Goal: Information Seeking & Learning: Learn about a topic

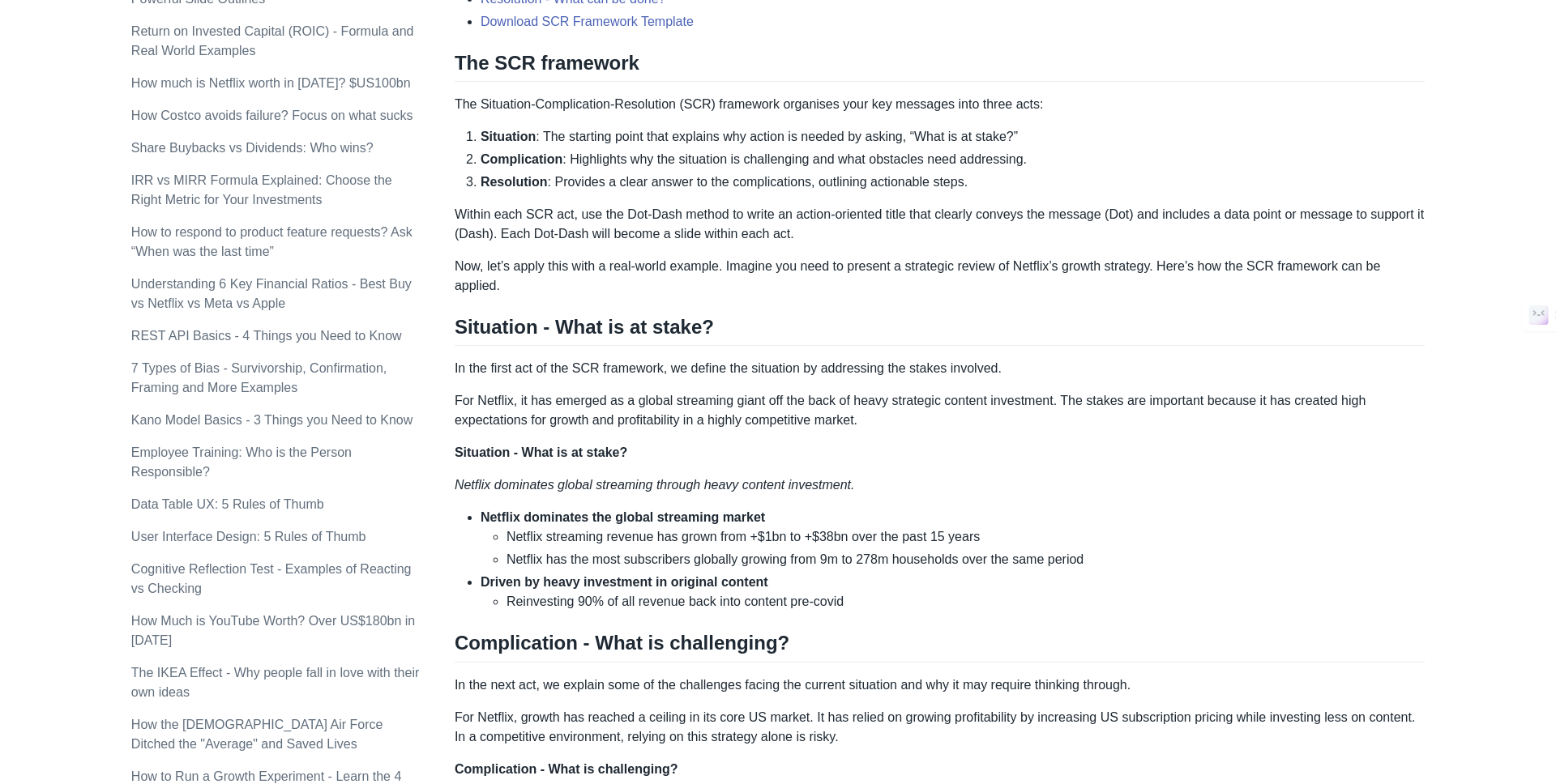
scroll to position [647, 0]
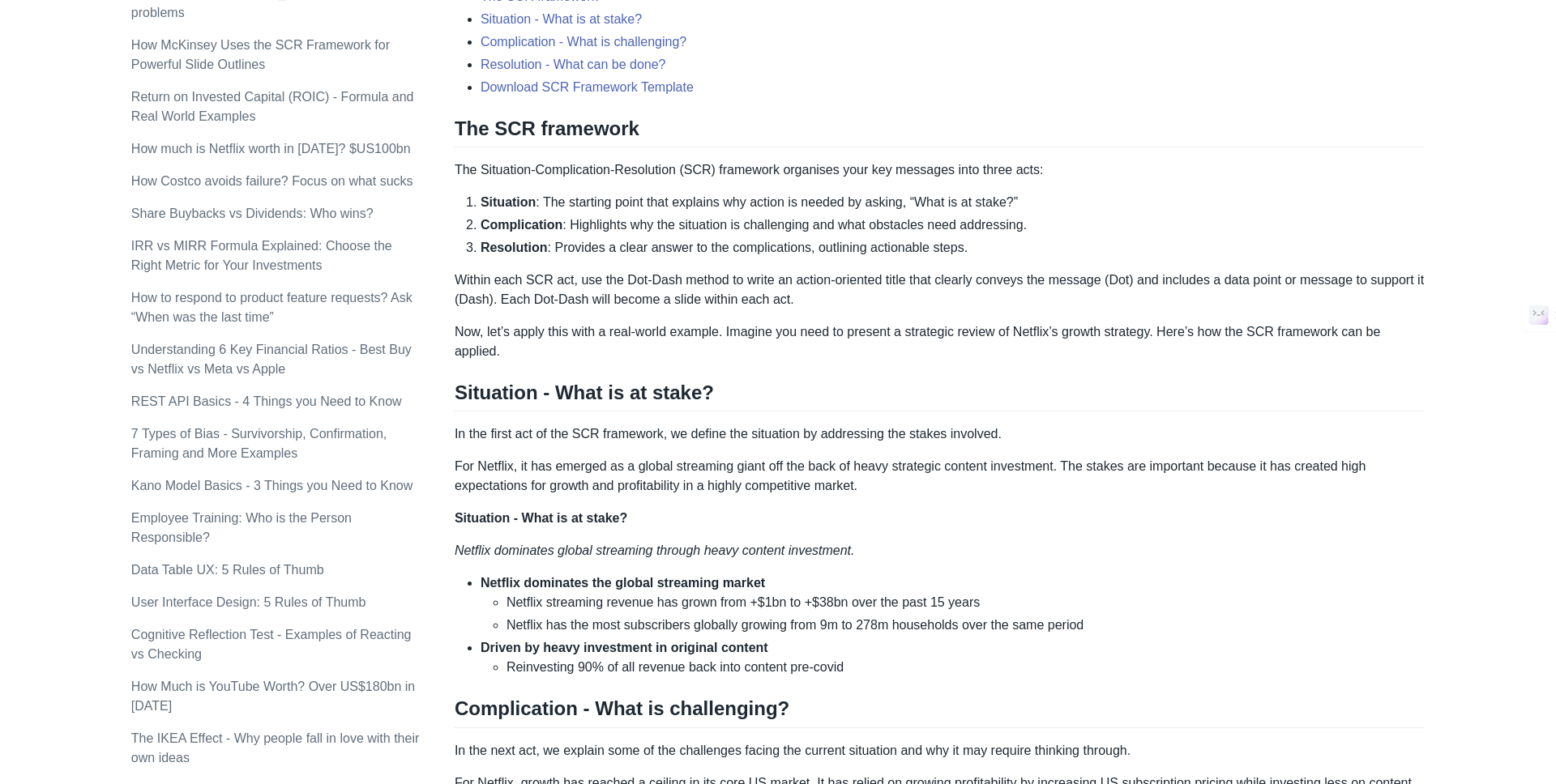
click at [552, 254] on li "Resolution : Provides a clear answer to the complications, outlining actionable…" at bounding box center [953, 247] width 944 height 19
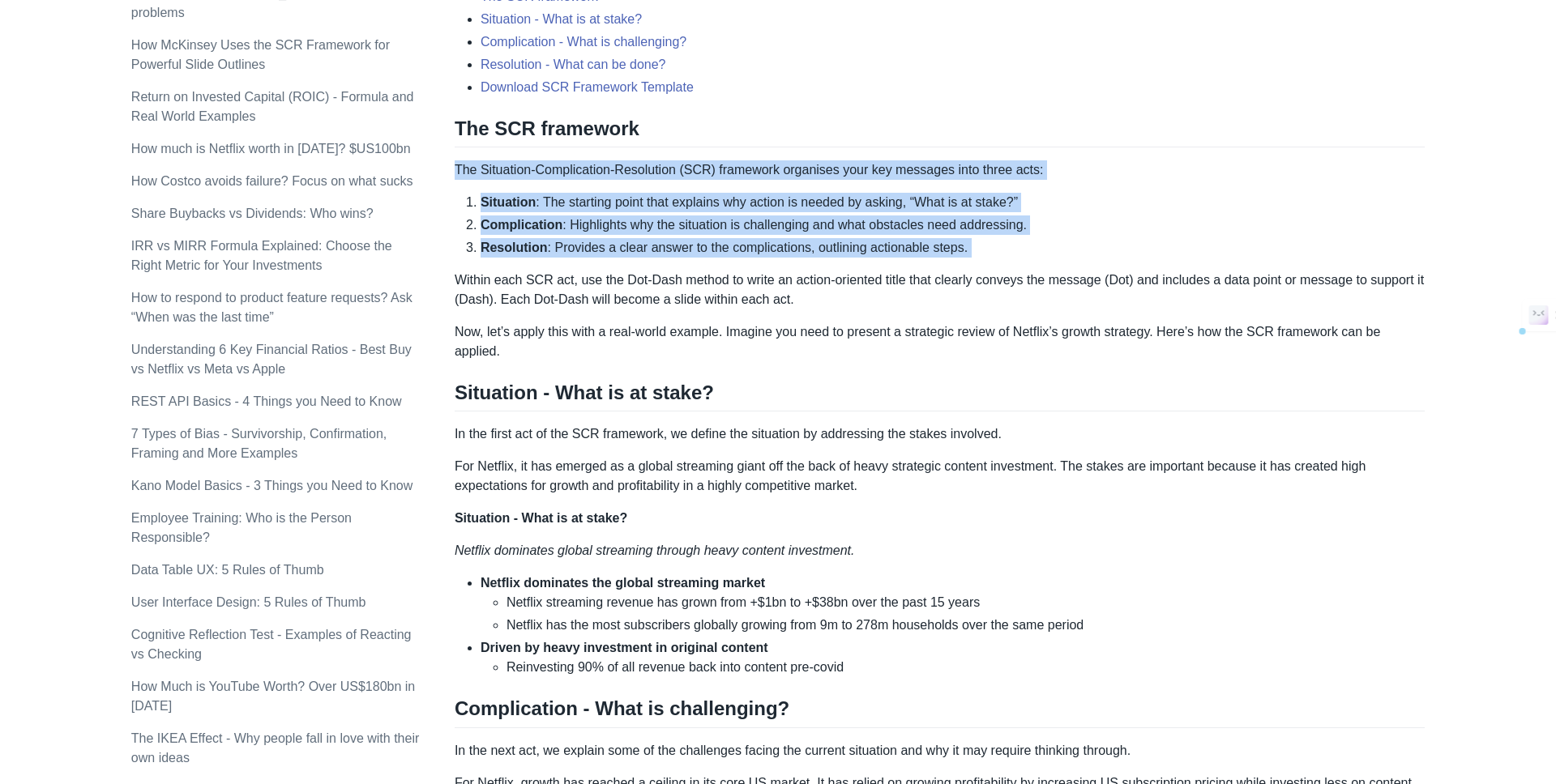
drag, startPoint x: 552, startPoint y: 254, endPoint x: 559, endPoint y: 175, distance: 79.3
click at [559, 175] on div "Top consulting firms like McKinsey use the SCR (Situation-Complication-Resoluti…" at bounding box center [940, 619] width 970 height 2028
click at [559, 175] on p "The Situation-Complication-Resolution (SCR) framework organises your key messag…" at bounding box center [940, 170] width 970 height 19
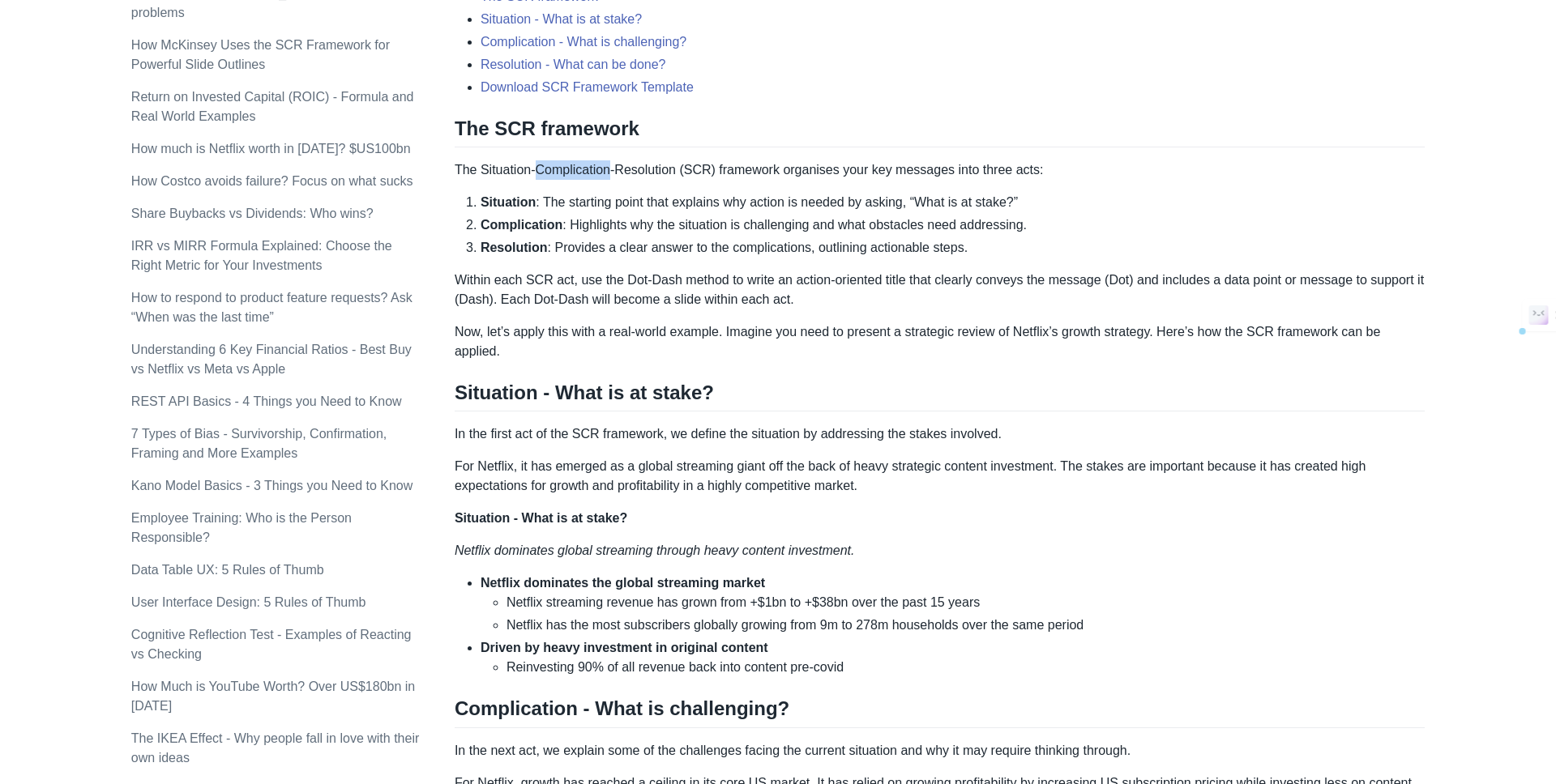
click at [559, 175] on p "The Situation-Complication-Resolution (SCR) framework organises your key messag…" at bounding box center [940, 170] width 970 height 19
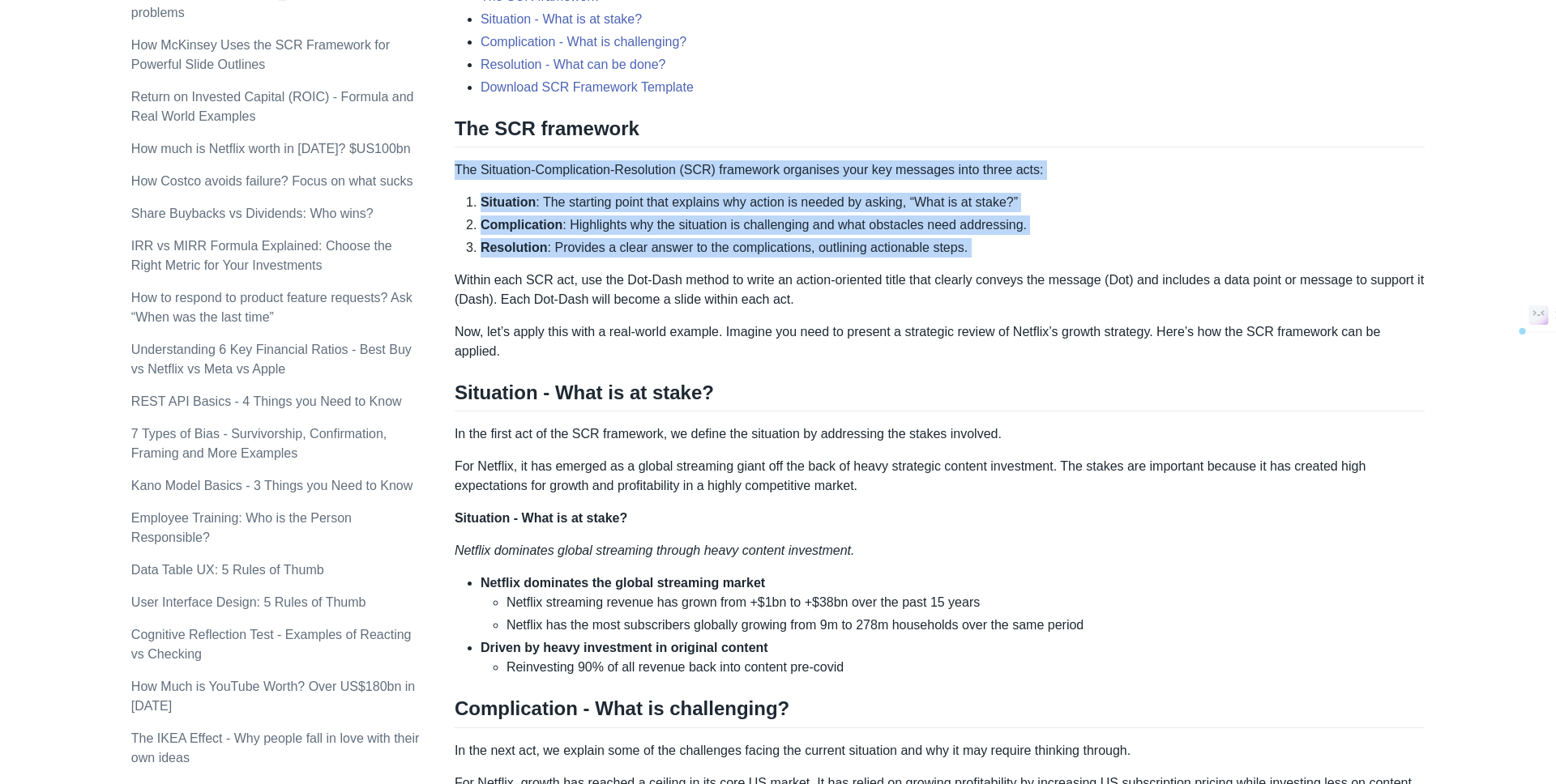
drag, startPoint x: 559, startPoint y: 175, endPoint x: 567, endPoint y: 249, distance: 74.4
click at [567, 252] on div "Top consulting firms like McKinsey use the SCR (Situation-Complication-Resoluti…" at bounding box center [940, 619] width 970 height 2028
click at [811, 168] on p "The Situation-Complication-Resolution (SCR) framework organises your key messag…" at bounding box center [940, 170] width 970 height 19
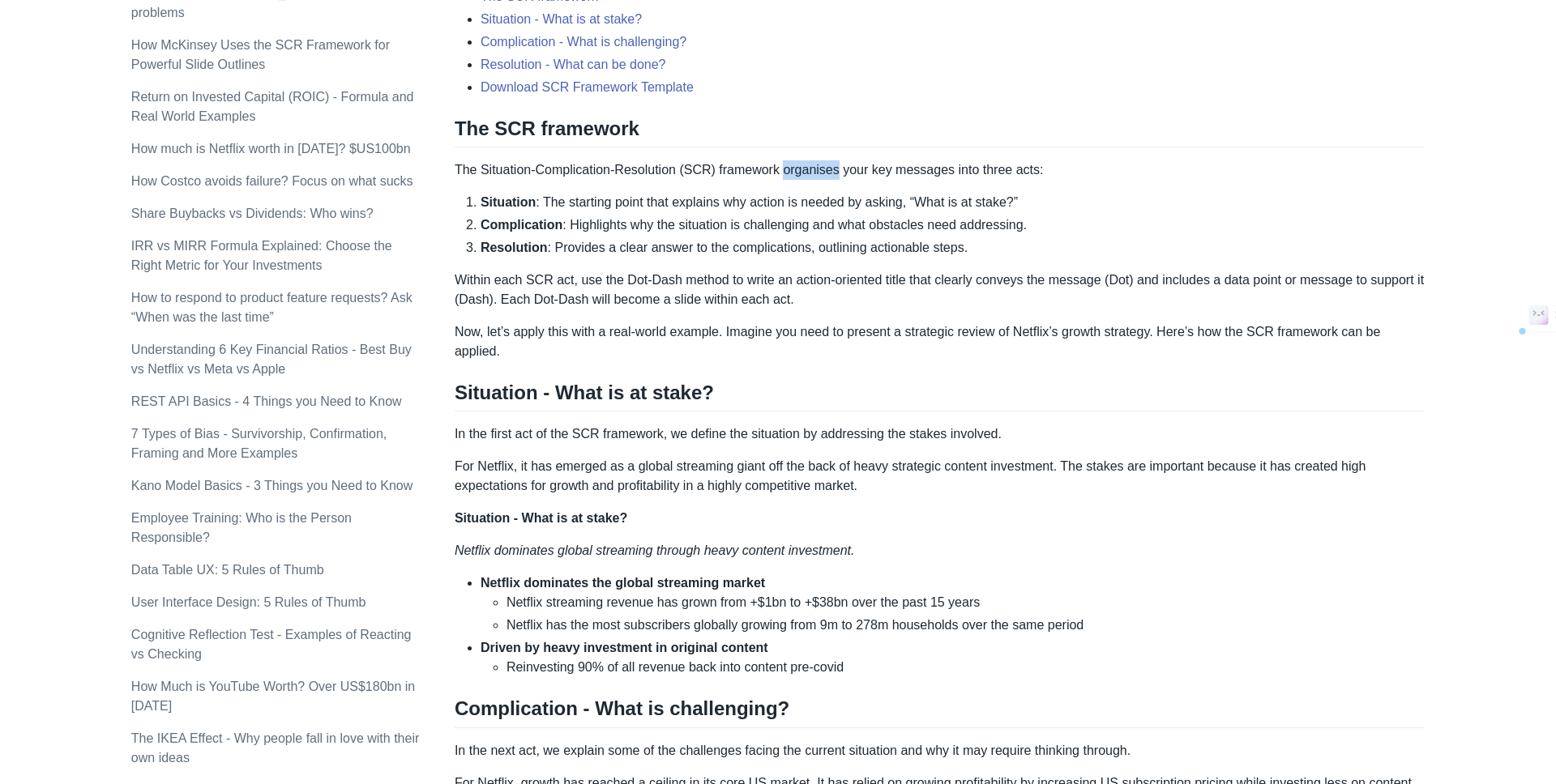
click at [811, 168] on p "The Situation-Complication-Resolution (SCR) framework organises your key messag…" at bounding box center [940, 170] width 970 height 19
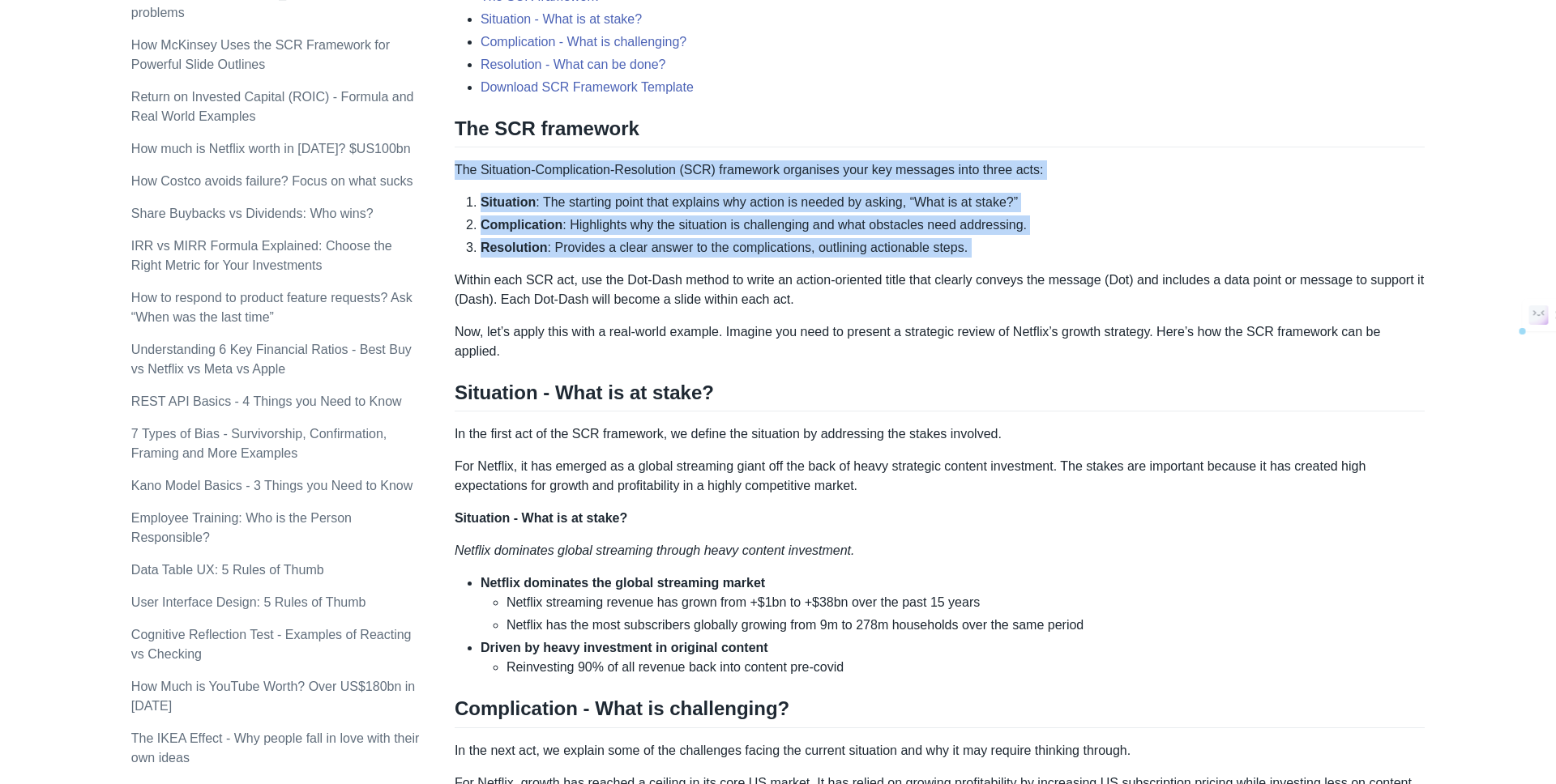
drag, startPoint x: 811, startPoint y: 168, endPoint x: 815, endPoint y: 255, distance: 87.1
click at [815, 255] on div "Top consulting firms like McKinsey use the SCR (Situation-Complication-Resoluti…" at bounding box center [940, 619] width 970 height 2028
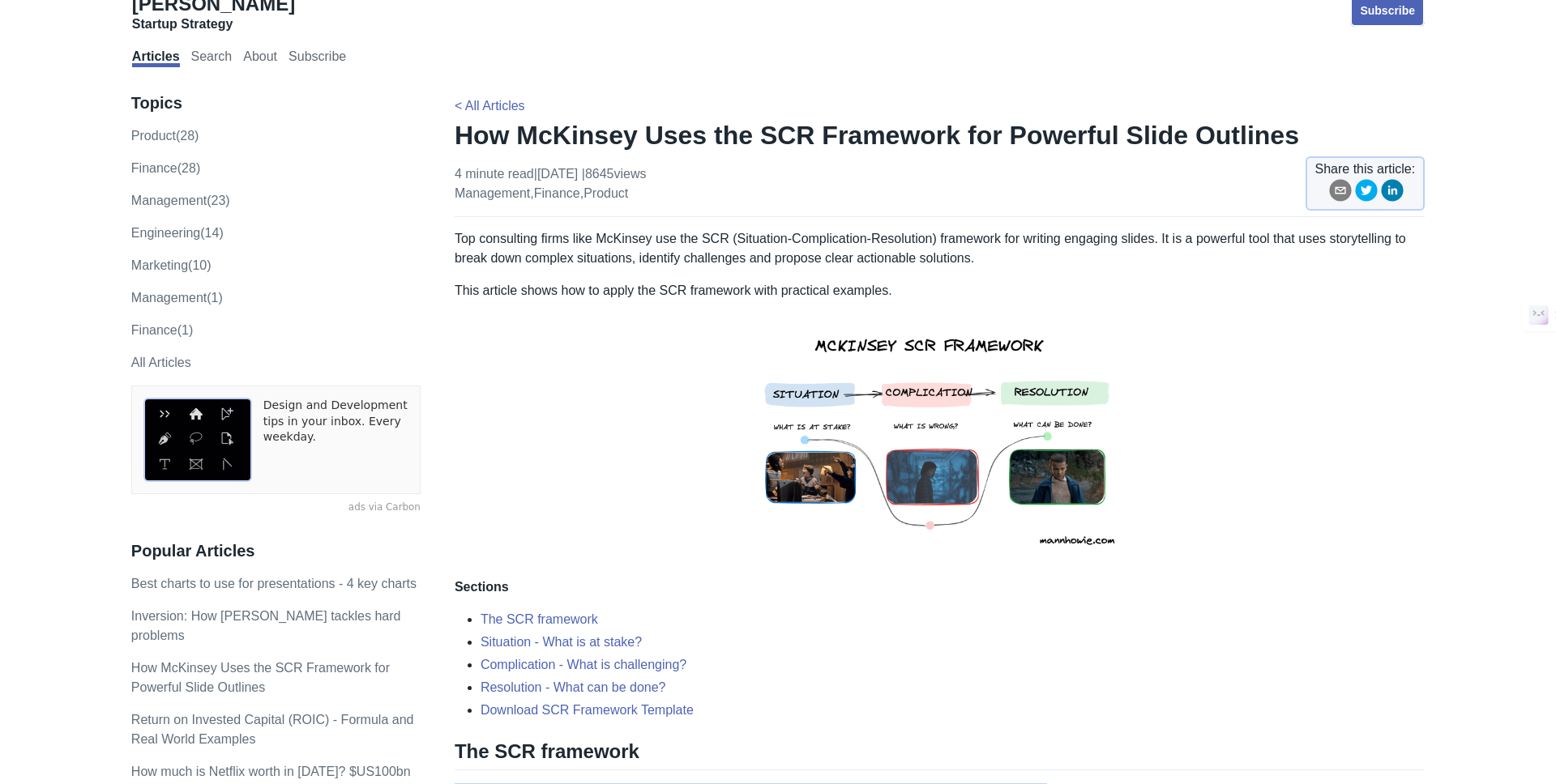
scroll to position [0, 0]
